Goal: Navigation & Orientation: Find specific page/section

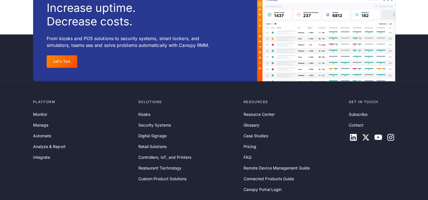
scroll to position [1880, 0]
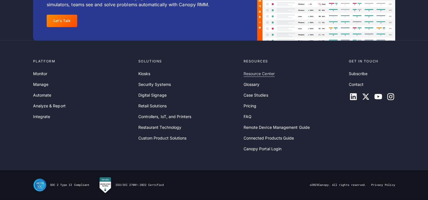
click at [268, 77] on link "Resource Center" at bounding box center [259, 74] width 31 height 6
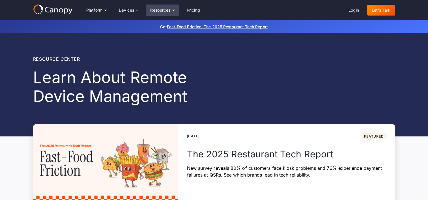
click at [174, 11] on icon at bounding box center [173, 10] width 5 height 5
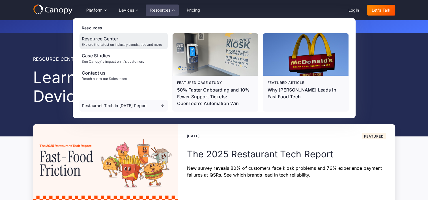
click at [144, 45] on div "Explore the latest on industry trends, tips and more" at bounding box center [122, 45] width 80 height 4
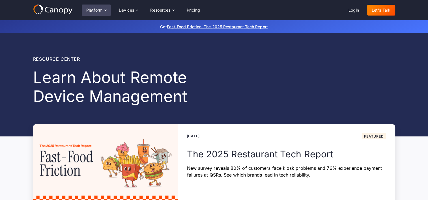
click at [106, 11] on icon at bounding box center [105, 10] width 5 height 5
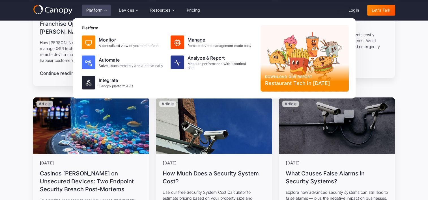
scroll to position [567, 0]
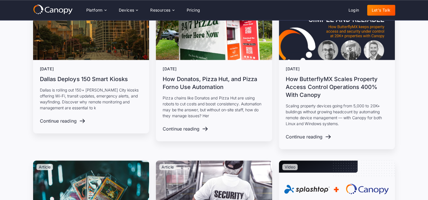
click at [62, 9] on icon at bounding box center [53, 9] width 40 height 10
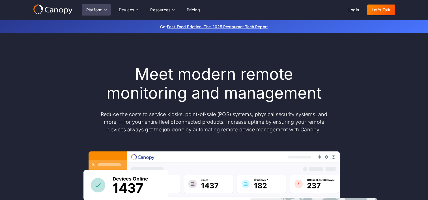
click at [105, 9] on icon at bounding box center [105, 10] width 5 height 5
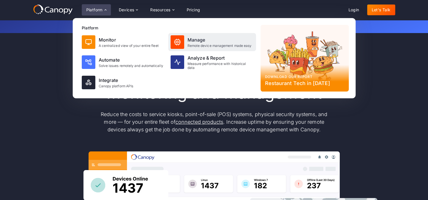
click at [207, 42] on div "Manage" at bounding box center [220, 40] width 64 height 7
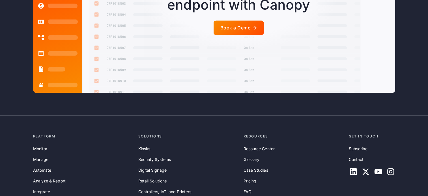
scroll to position [1375, 0]
